Goal: Task Accomplishment & Management: Manage account settings

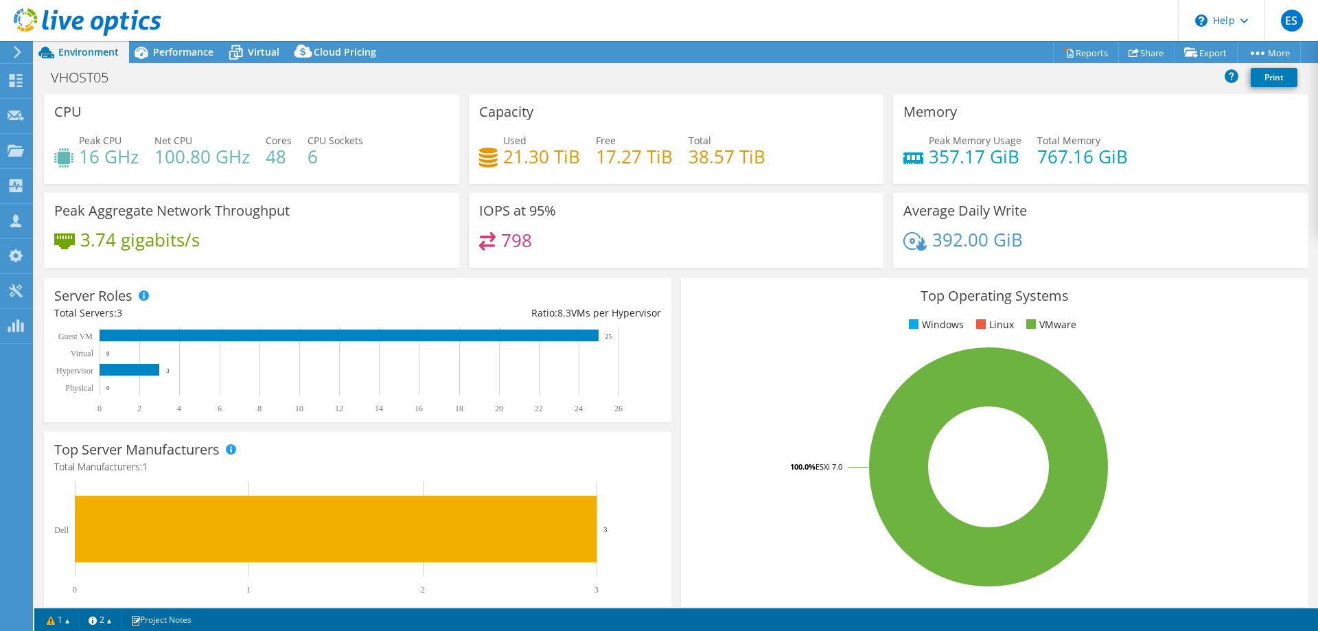
select select "USD"
click at [1292, 16] on span "ES" at bounding box center [1292, 21] width 22 height 22
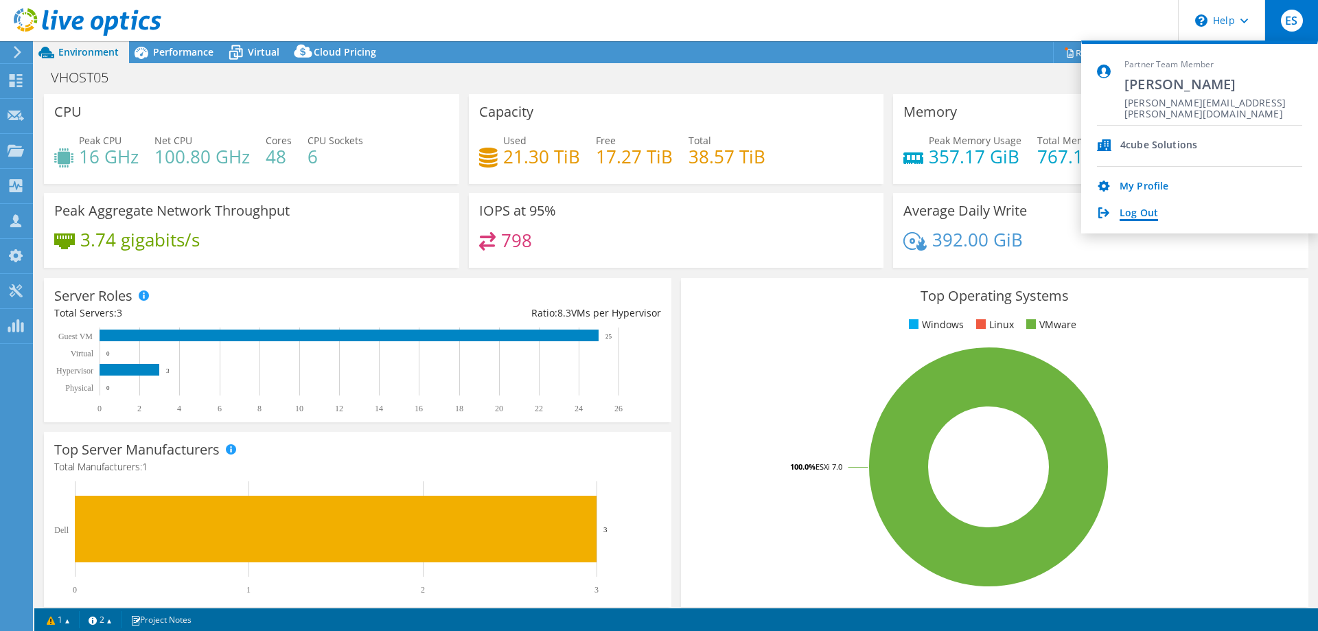
click at [1139, 215] on link "Log Out" at bounding box center [1138, 213] width 38 height 13
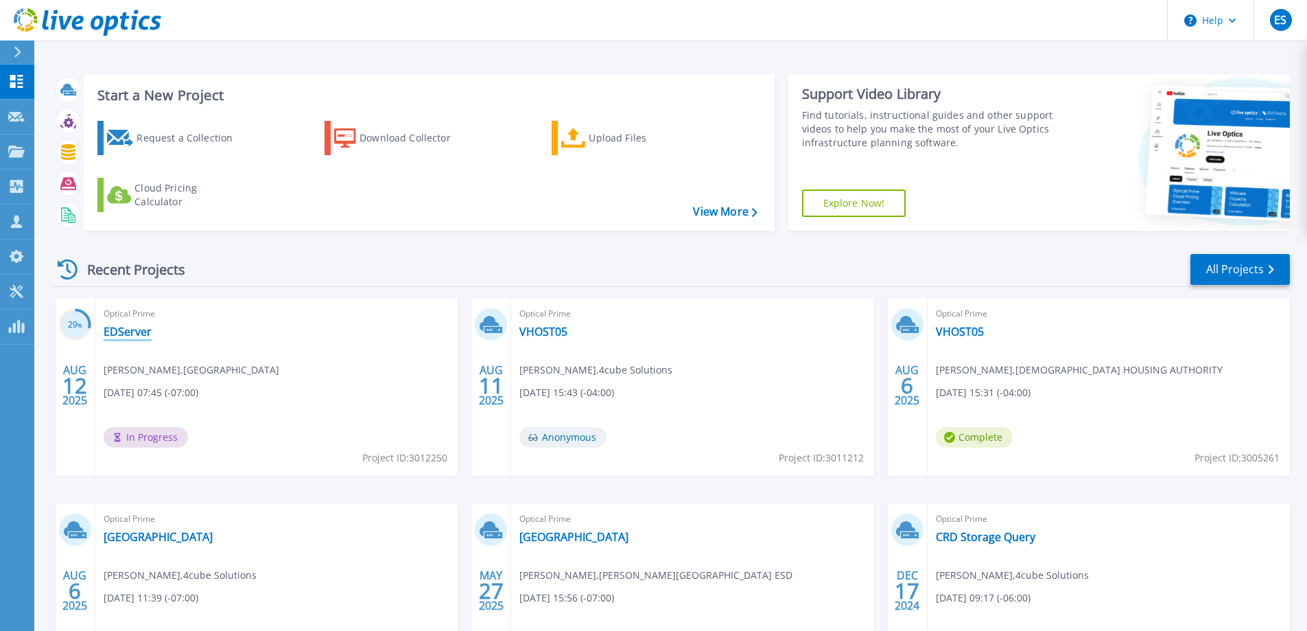
click at [126, 327] on link "EDServer" at bounding box center [128, 332] width 48 height 14
